Goal: Register for event/course

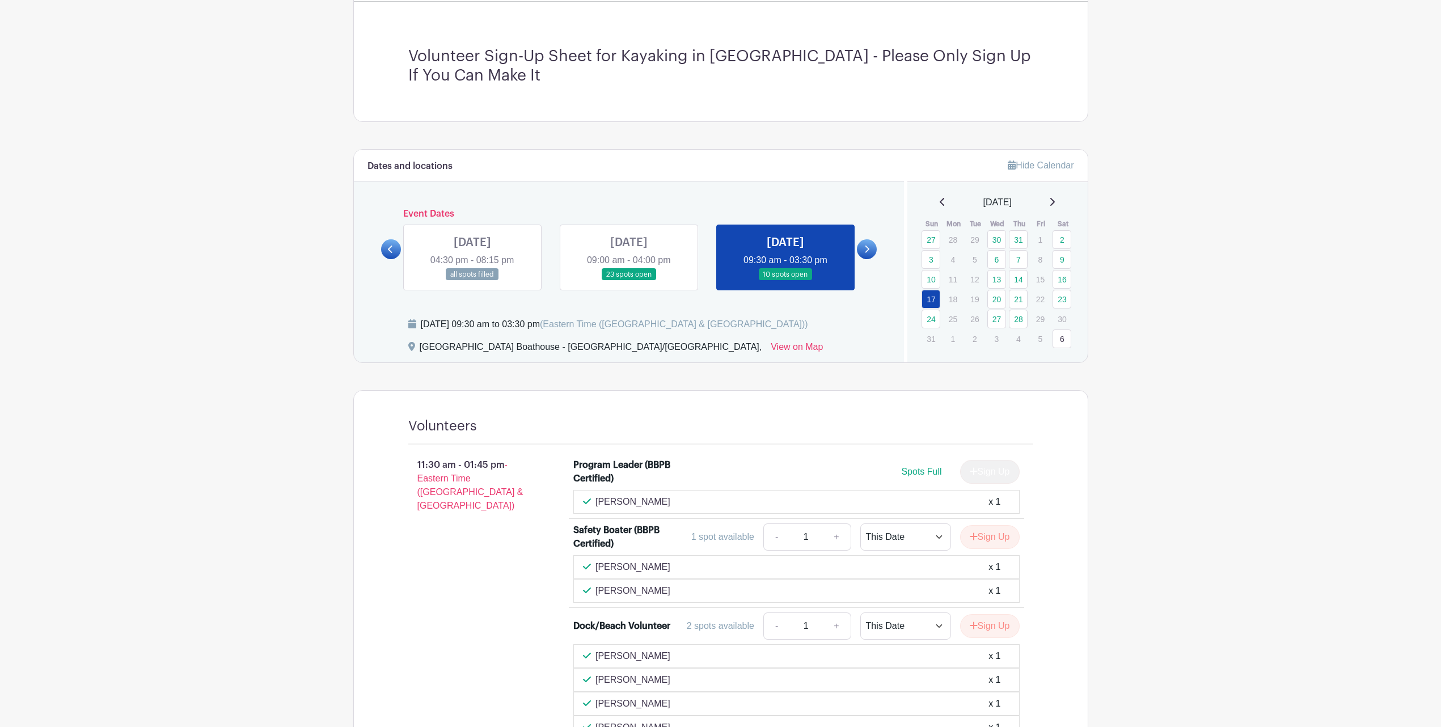
scroll to position [425, 0]
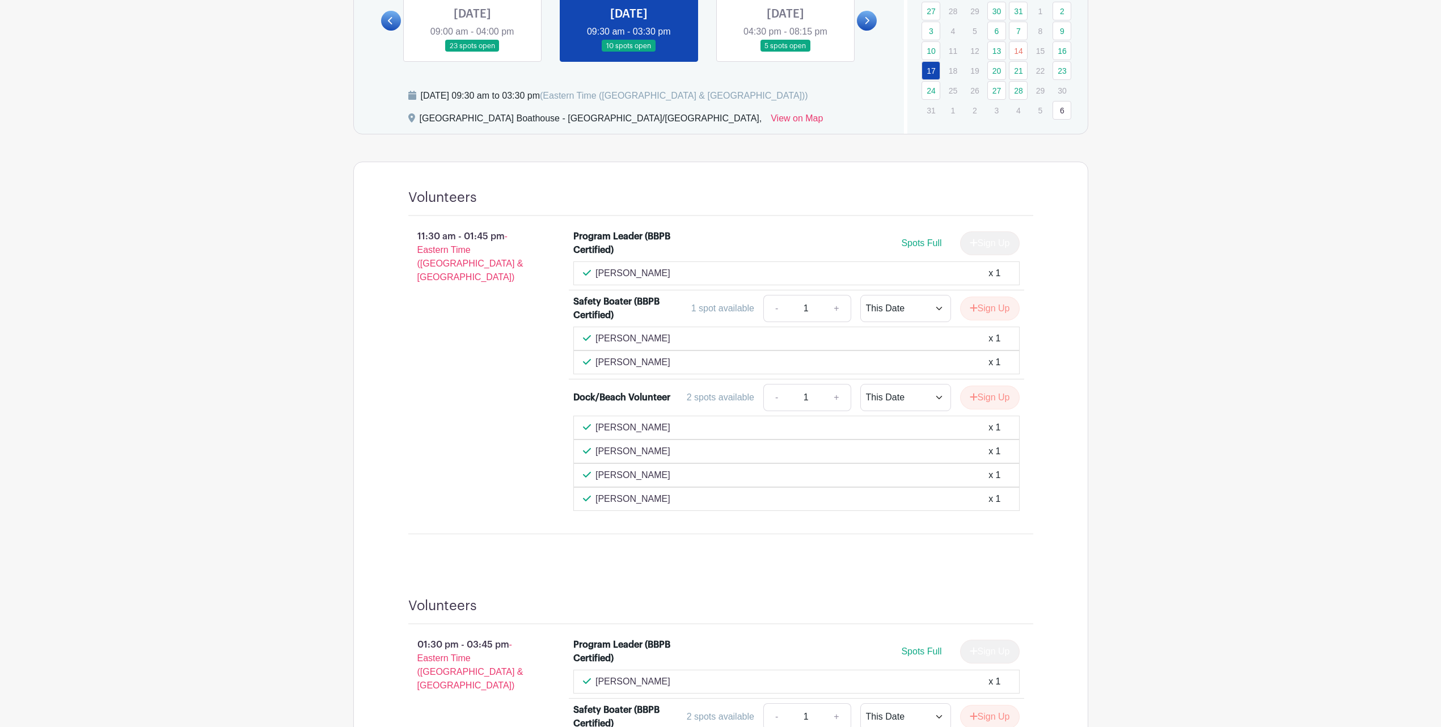
scroll to position [373, 0]
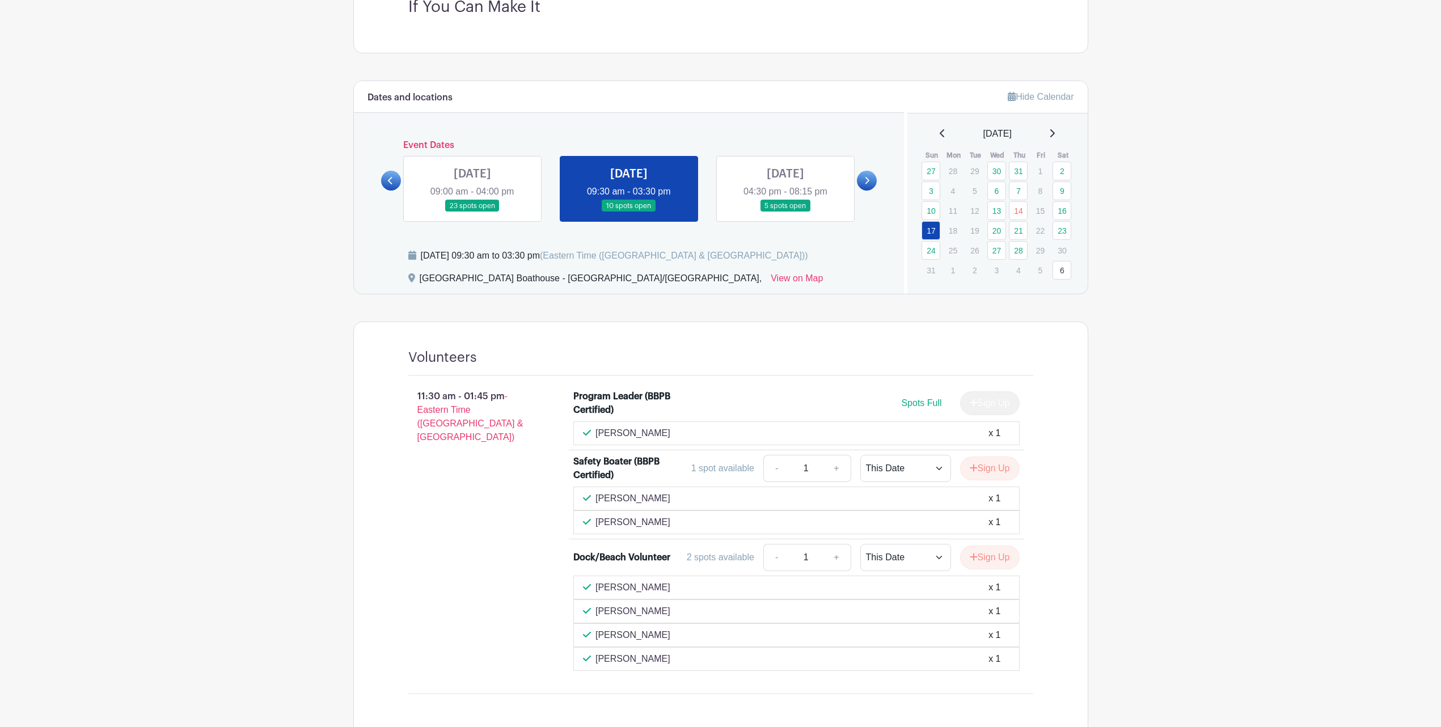
click at [472, 212] on link at bounding box center [472, 212] width 0 height 0
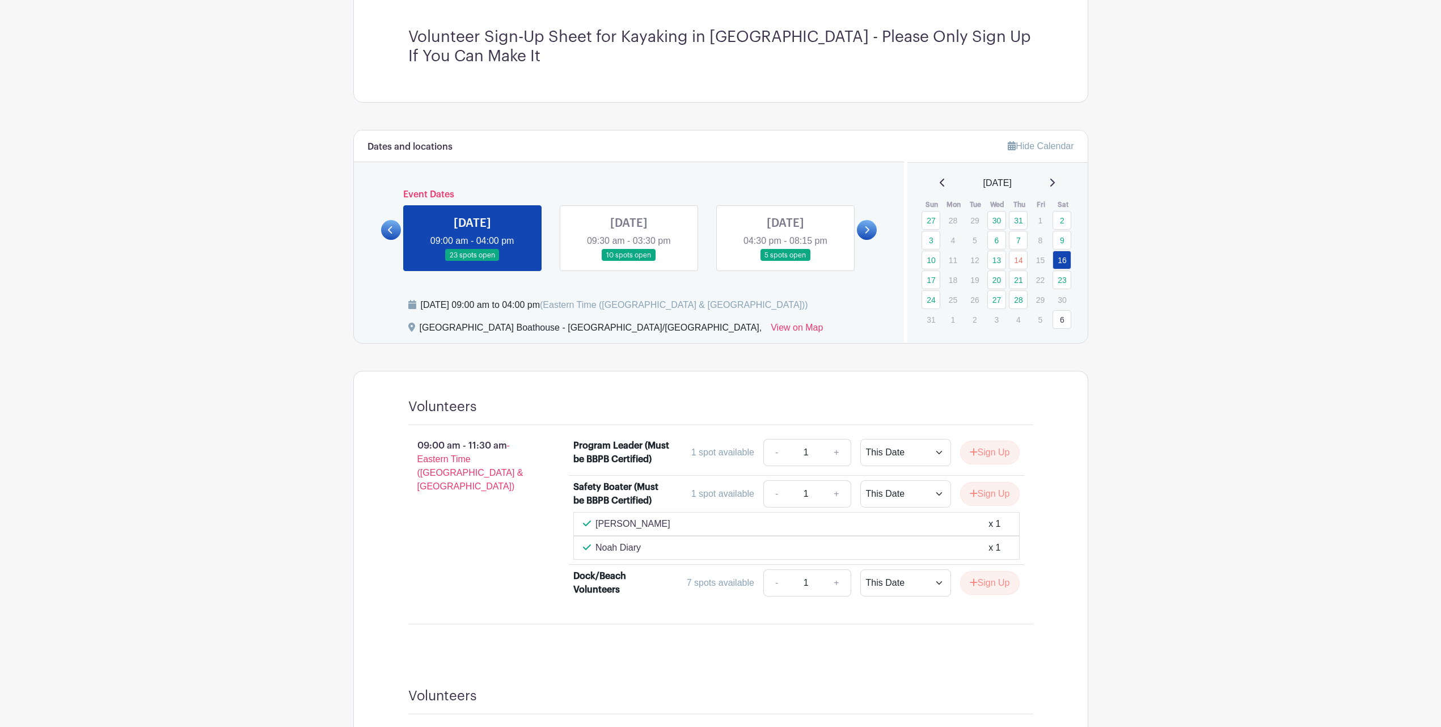
scroll to position [321, 0]
click at [629, 264] on link at bounding box center [629, 264] width 0 height 0
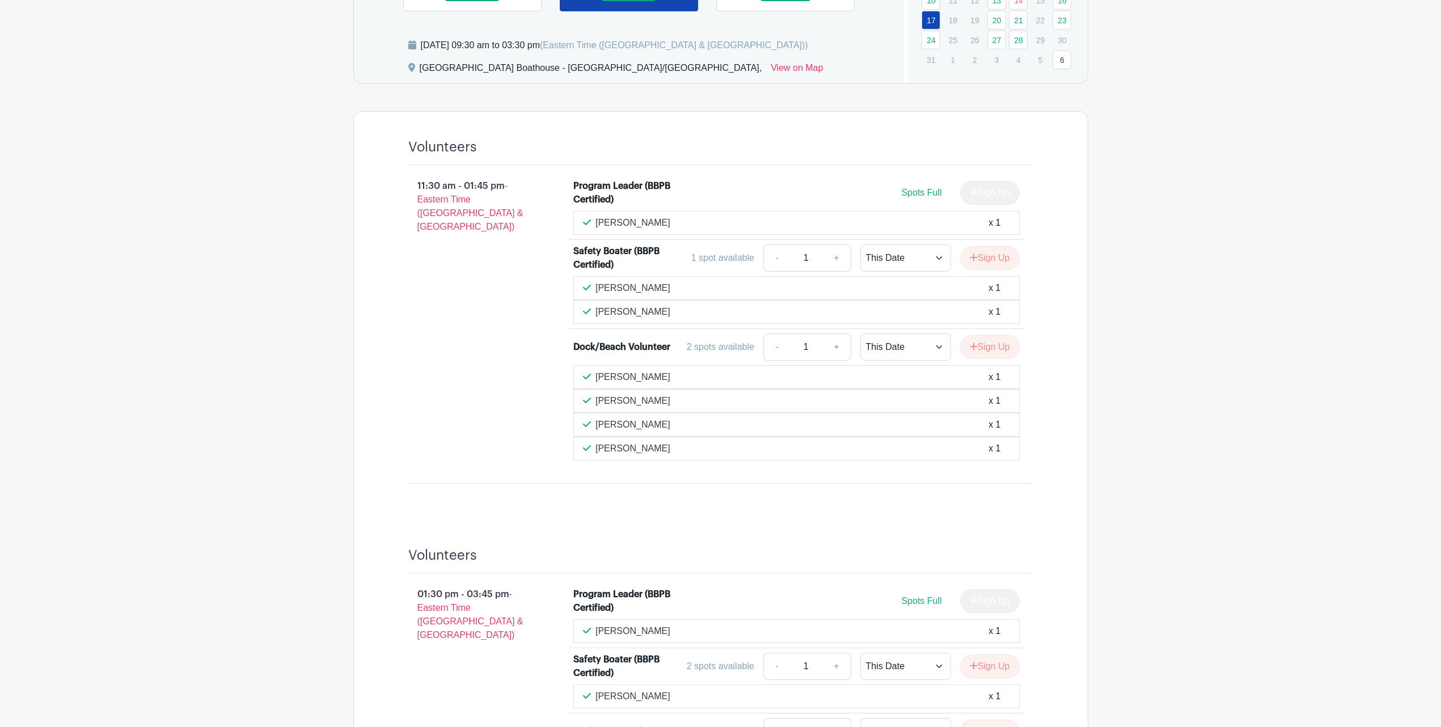
scroll to position [515, 0]
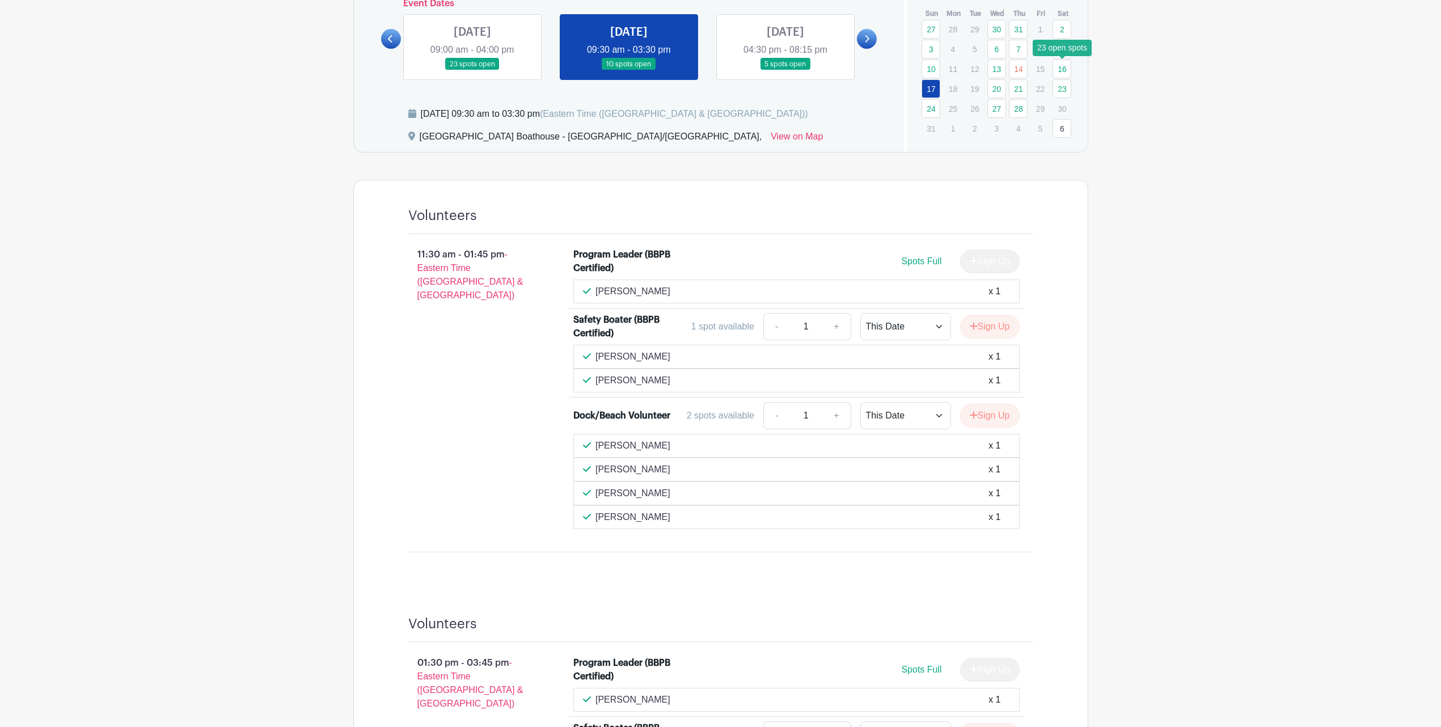
click at [1057, 62] on link "16" at bounding box center [1061, 69] width 19 height 19
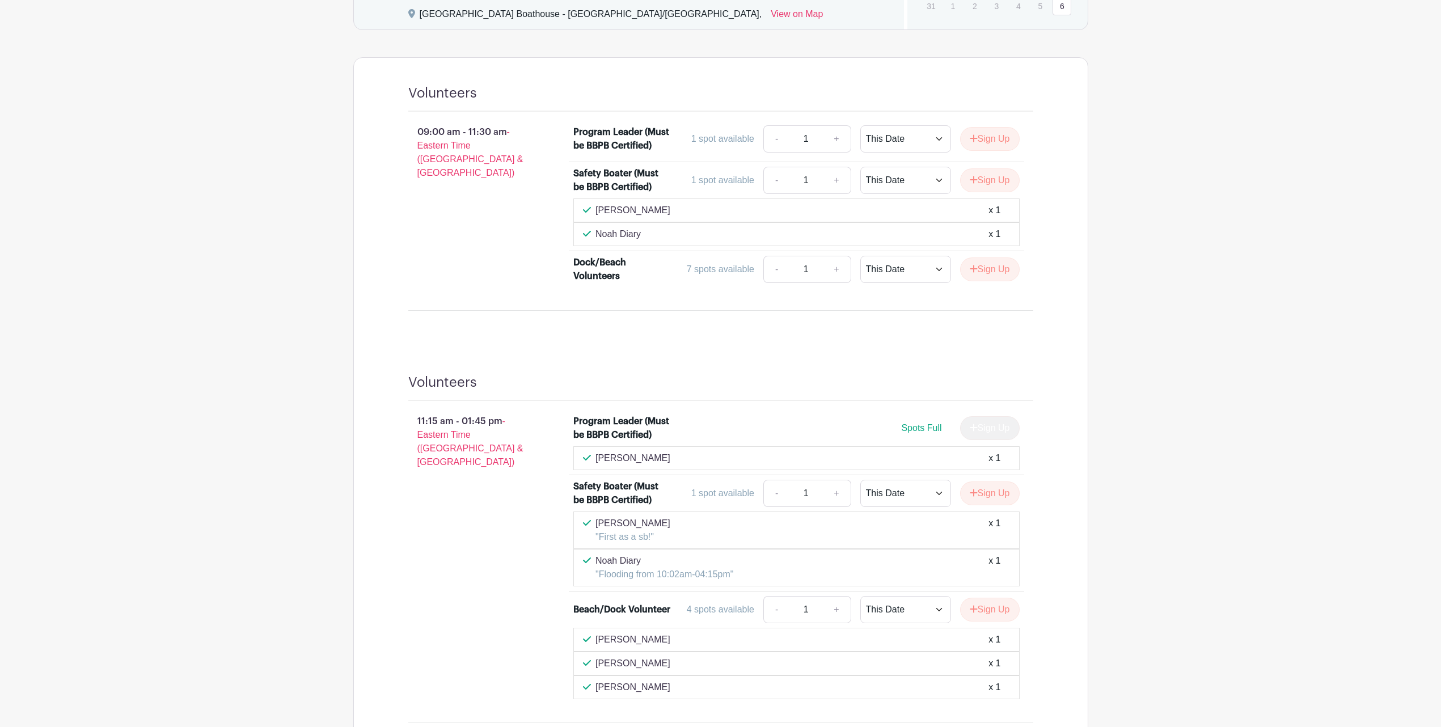
scroll to position [534, 0]
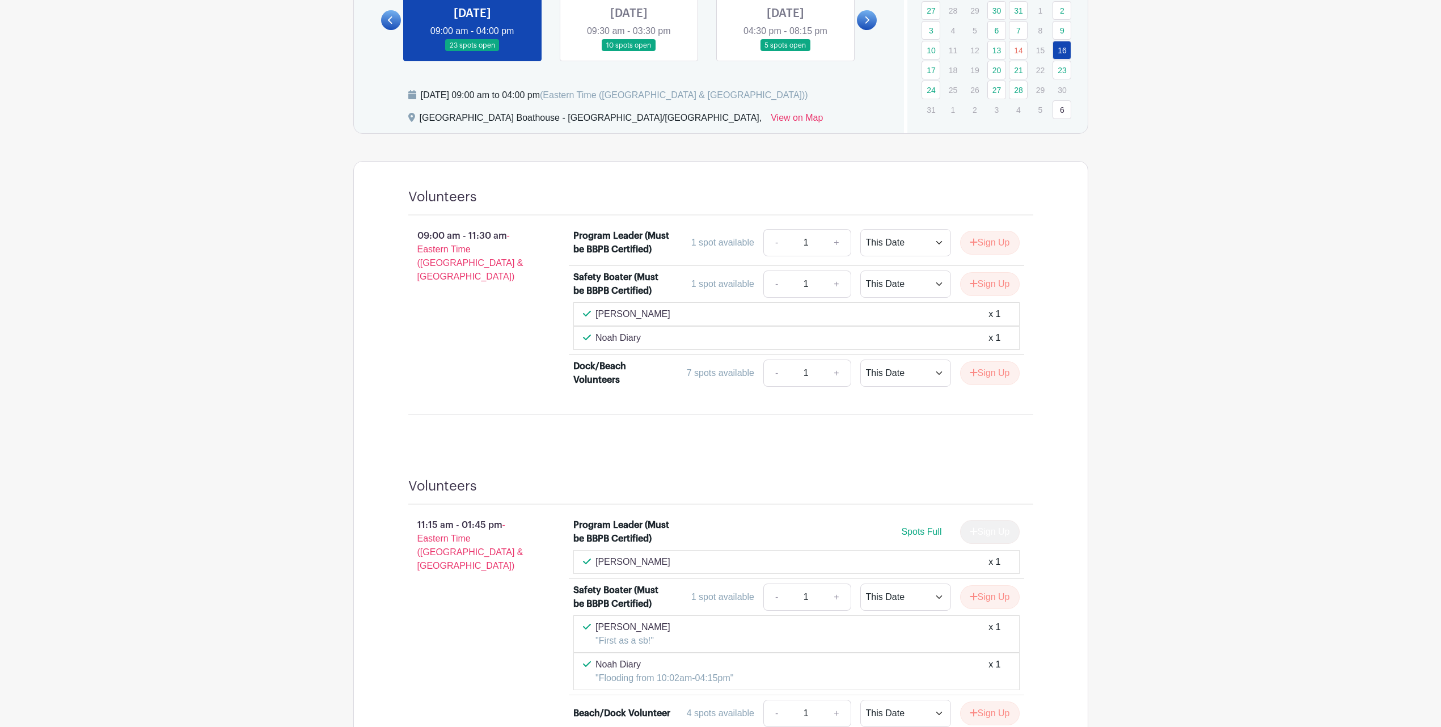
click at [629, 52] on link at bounding box center [629, 52] width 0 height 0
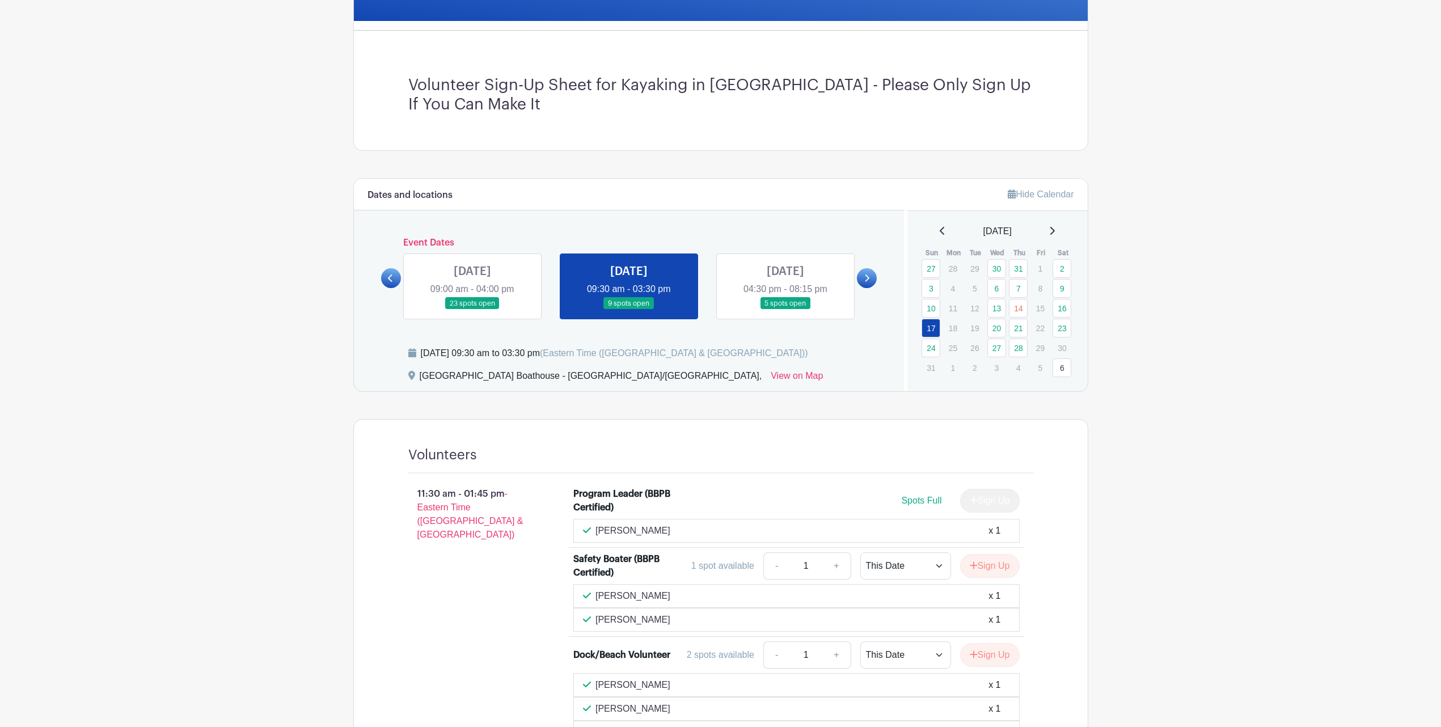
scroll to position [250, 0]
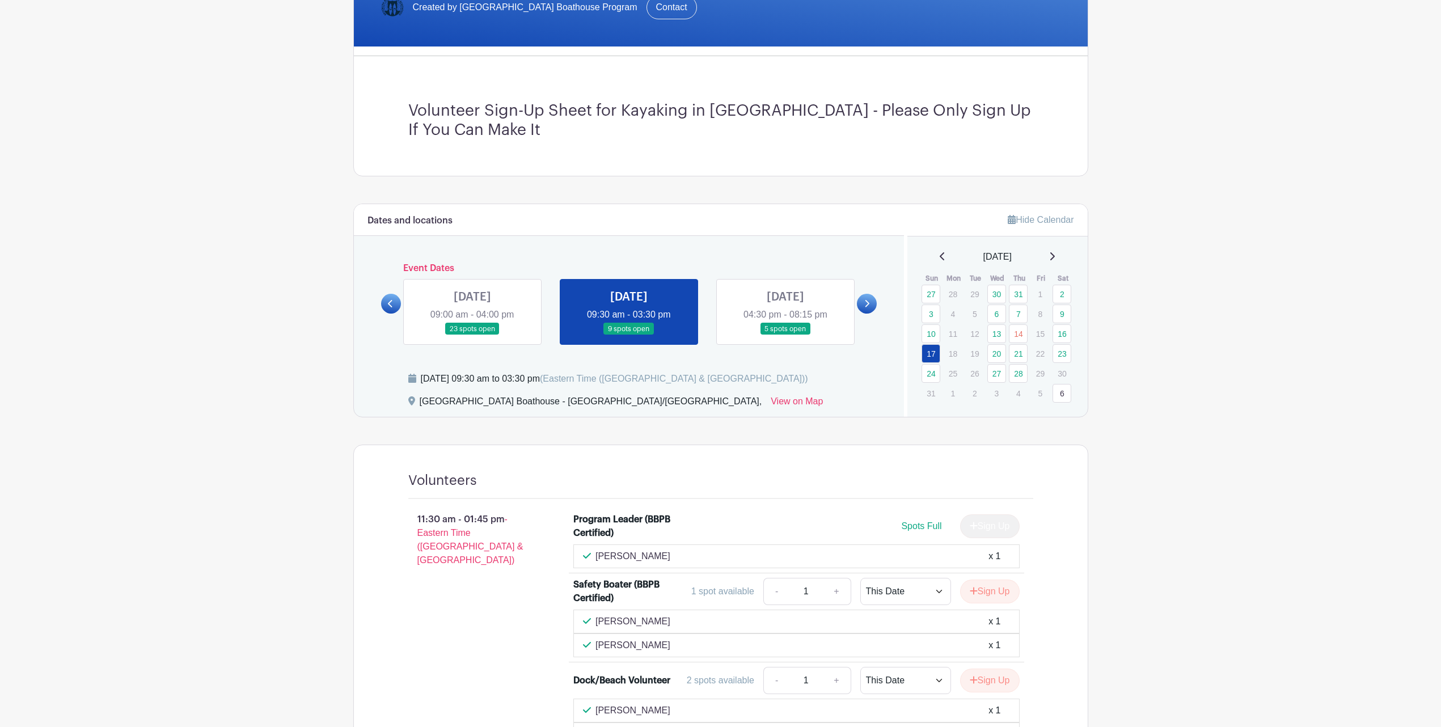
click at [472, 335] on link at bounding box center [472, 335] width 0 height 0
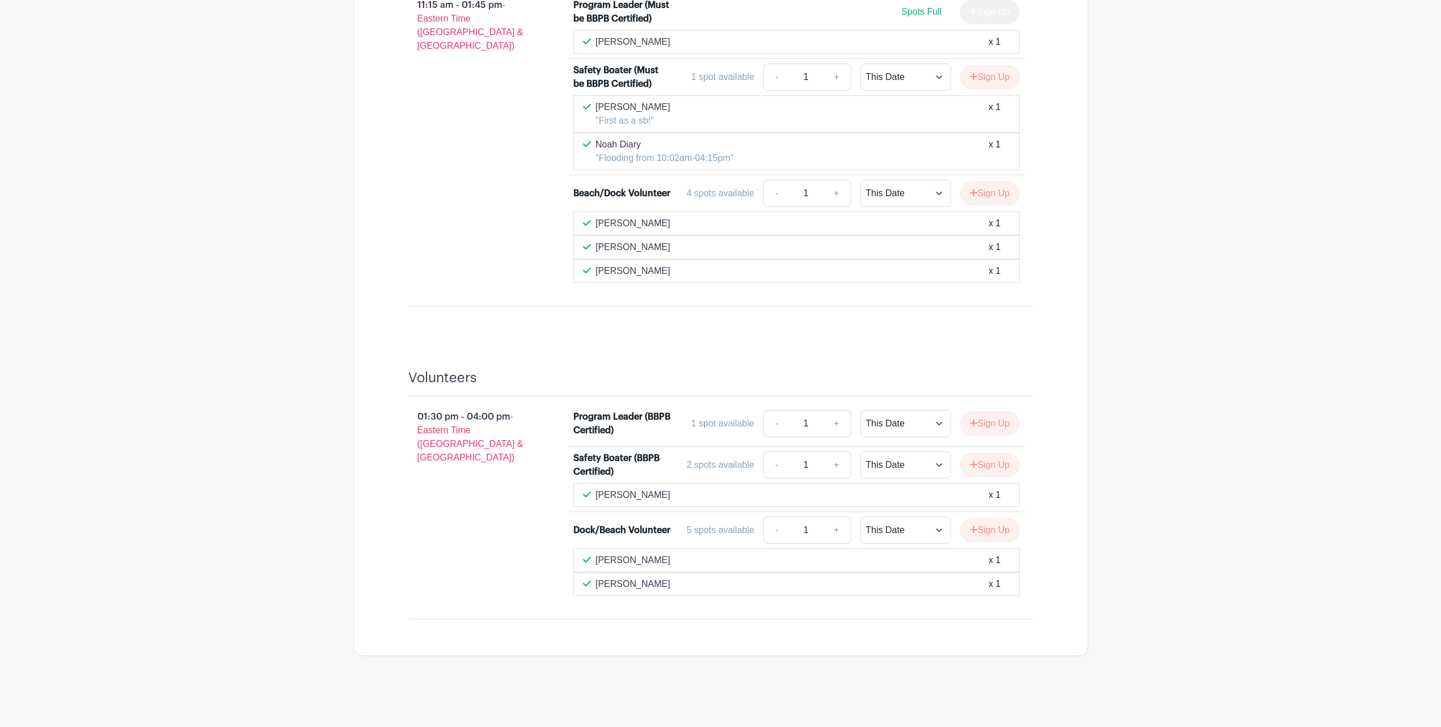
scroll to position [1053, 0]
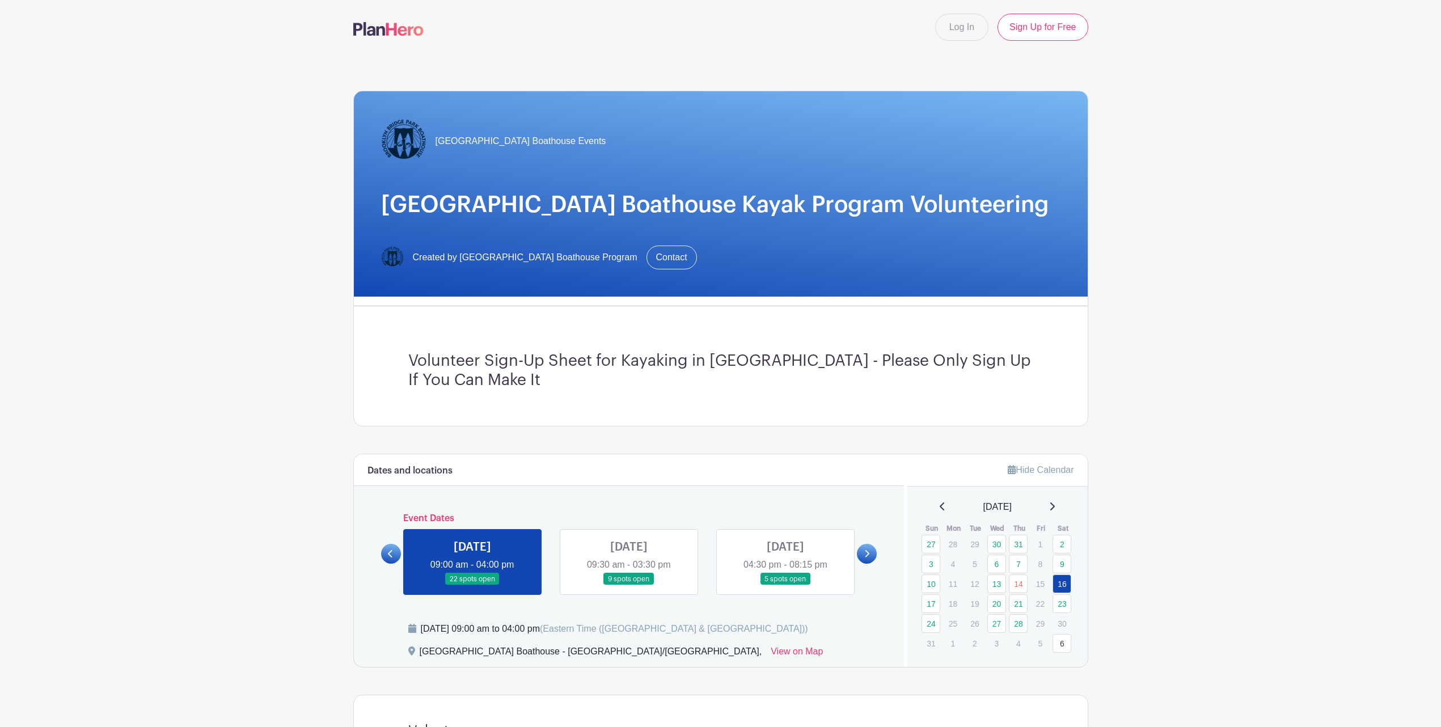
scroll to position [213, 0]
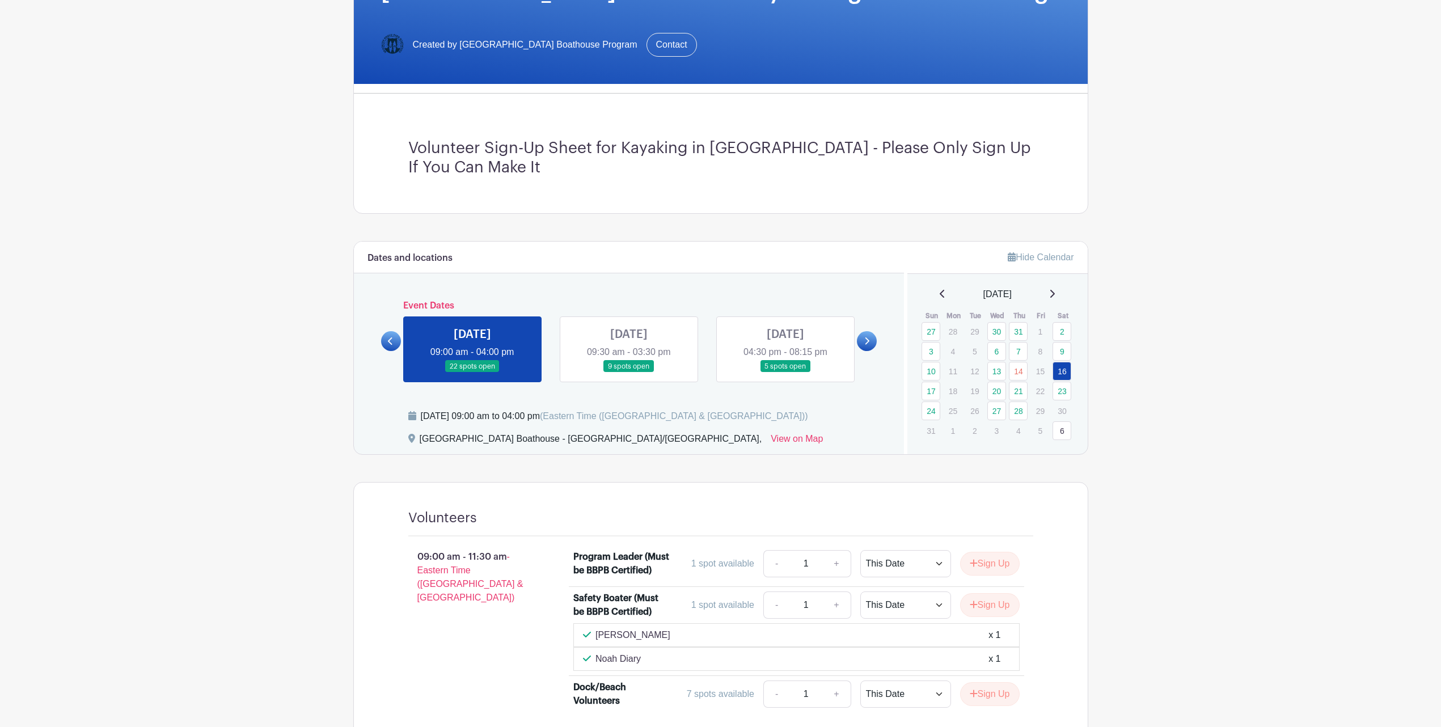
click at [629, 373] on link at bounding box center [629, 373] width 0 height 0
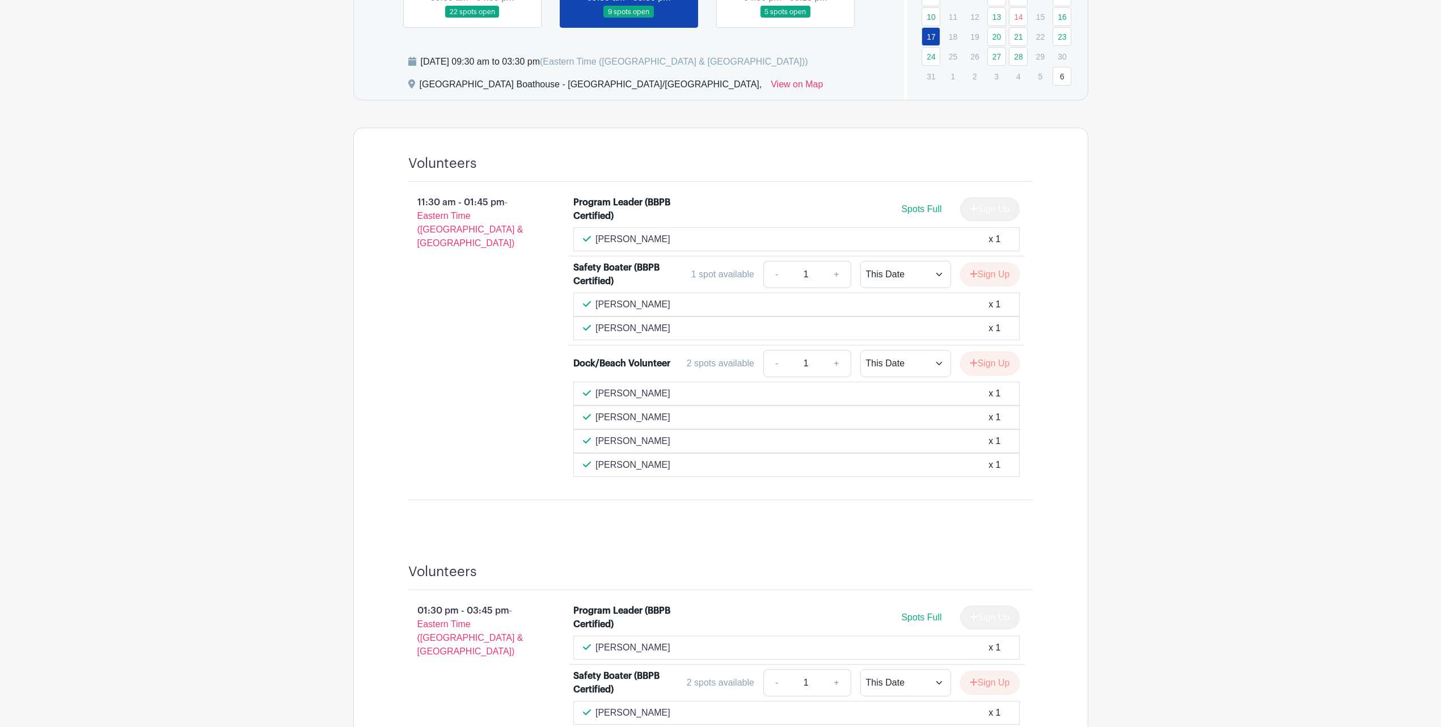
scroll to position [496, 0]
